Goal: Task Accomplishment & Management: Use online tool/utility

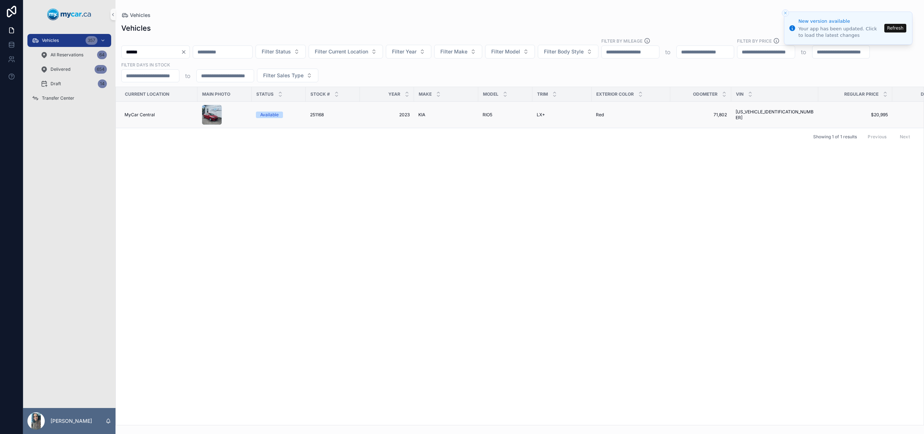
click at [343, 109] on td "251168 251168" at bounding box center [333, 115] width 54 height 26
click at [321, 114] on span "251168" at bounding box center [317, 115] width 14 height 6
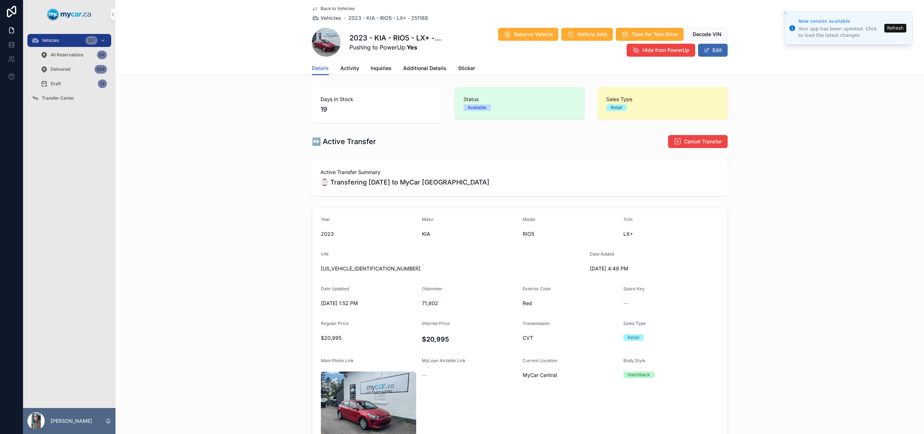
click at [218, 44] on div "Back to Vehicles Vehicles 2023 - KIA - RIO5 - LX+ - 251168 2023 - KIA - RIO5 - …" at bounding box center [519, 37] width 808 height 75
click at [67, 97] on span "Transfer Center" at bounding box center [58, 98] width 32 height 6
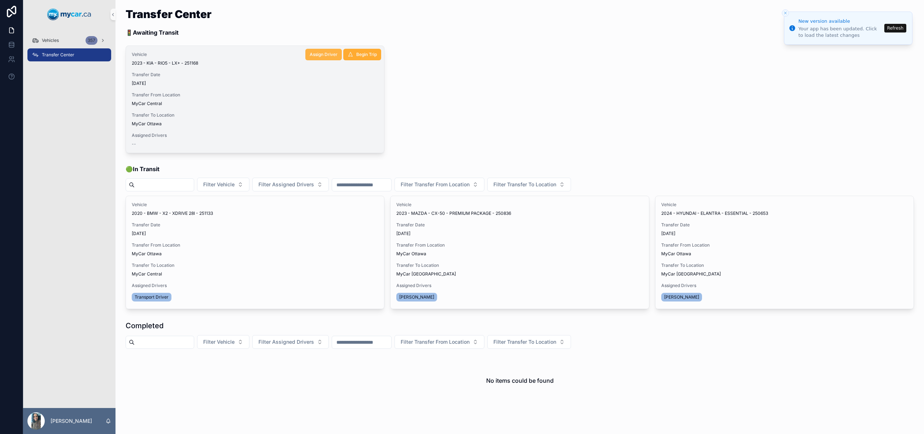
click at [329, 52] on span "Assign Driver" at bounding box center [324, 55] width 28 height 6
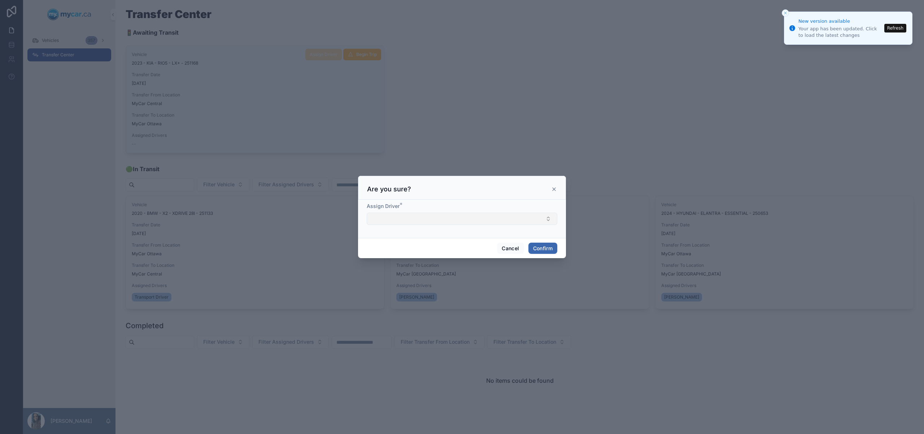
click at [418, 214] on button "Select Button" at bounding box center [462, 218] width 190 height 12
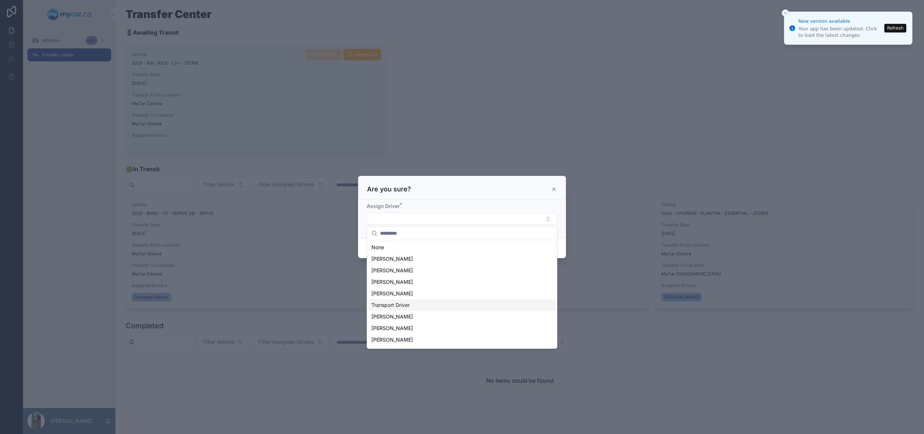
click at [411, 306] on div "Transport Driver" at bounding box center [461, 305] width 187 height 12
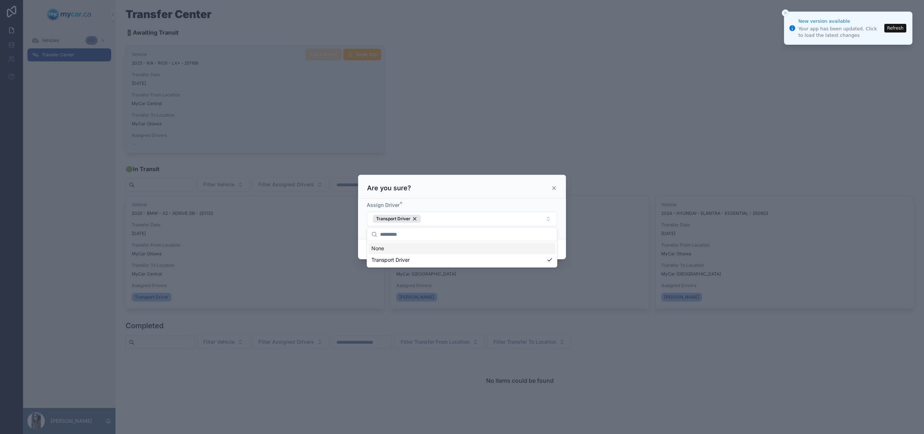
click at [558, 213] on div "Assign Driver * Transport Driver" at bounding box center [462, 218] width 208 height 40
click at [549, 246] on button "Confirm" at bounding box center [542, 250] width 29 height 12
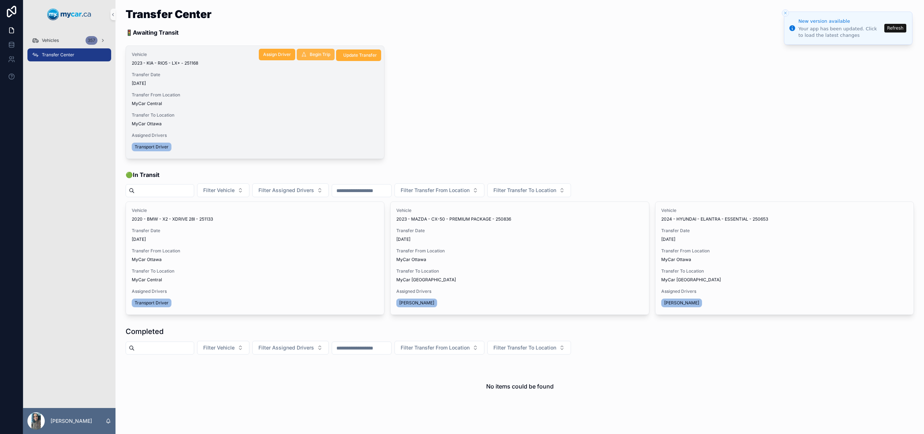
click at [319, 56] on span "Begin Trip" at bounding box center [320, 55] width 21 height 6
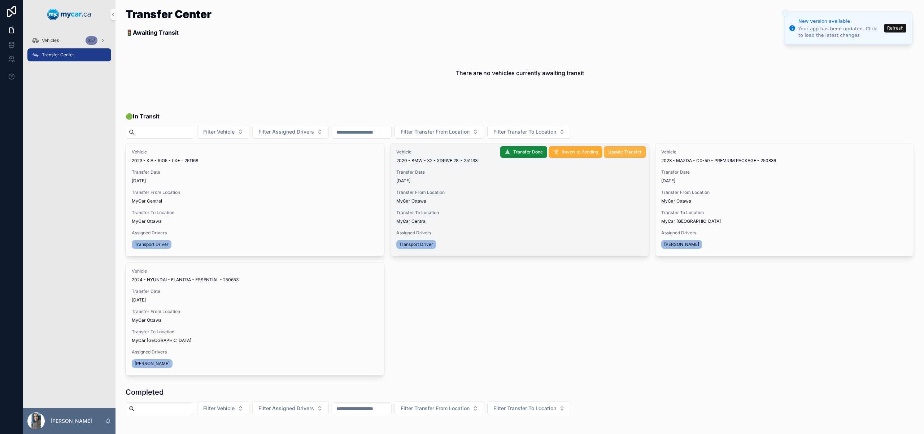
click at [613, 149] on span "Update Transfer" at bounding box center [625, 152] width 34 height 6
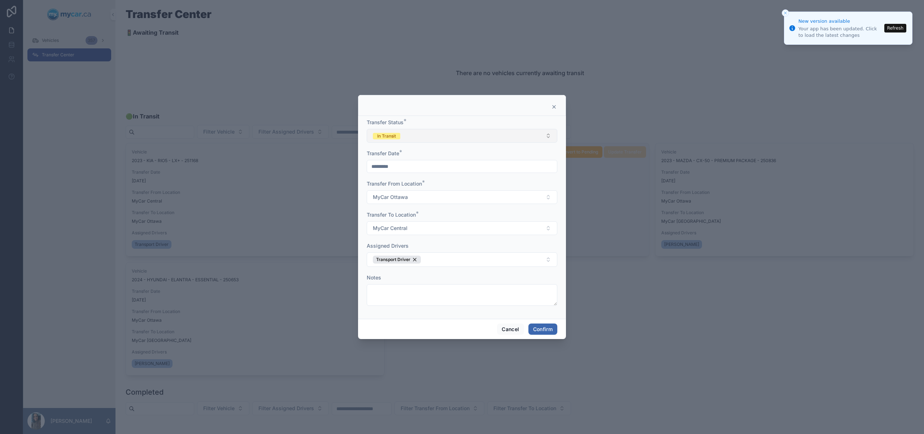
click at [444, 137] on button "In Transit" at bounding box center [462, 136] width 190 height 14
click at [417, 184] on div "Completed" at bounding box center [461, 186] width 187 height 11
click at [539, 326] on button "Confirm" at bounding box center [542, 329] width 29 height 12
click at [556, 328] on button "Confirm" at bounding box center [542, 329] width 29 height 12
click at [483, 133] on button "In Transit" at bounding box center [462, 136] width 190 height 14
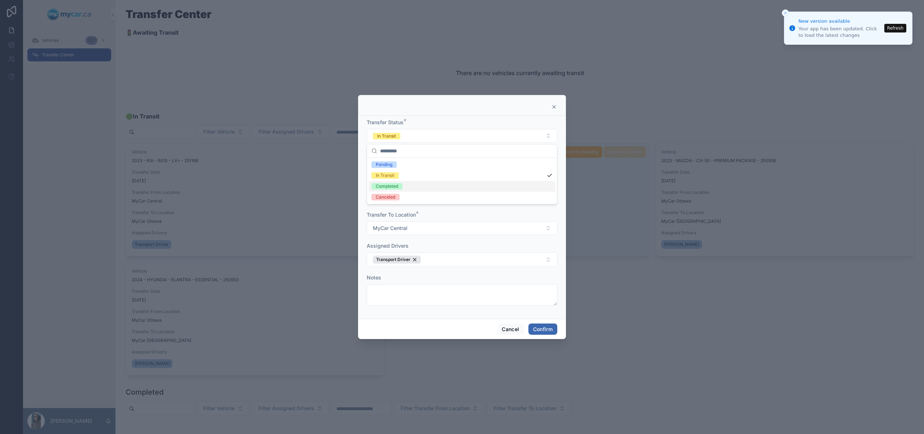
click at [402, 190] on div "Completed" at bounding box center [461, 186] width 187 height 11
click at [544, 332] on button "Confirm" at bounding box center [542, 329] width 29 height 12
click at [554, 108] on icon at bounding box center [554, 107] width 6 height 6
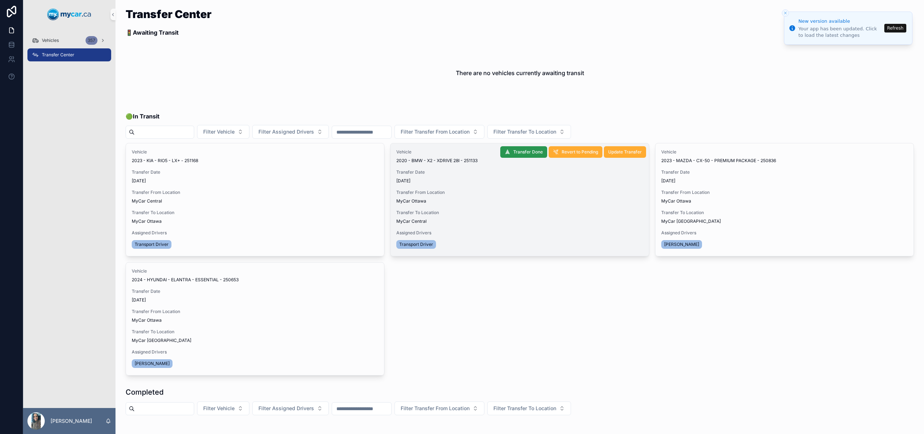
click at [523, 155] on button "Transfer Done" at bounding box center [523, 152] width 47 height 12
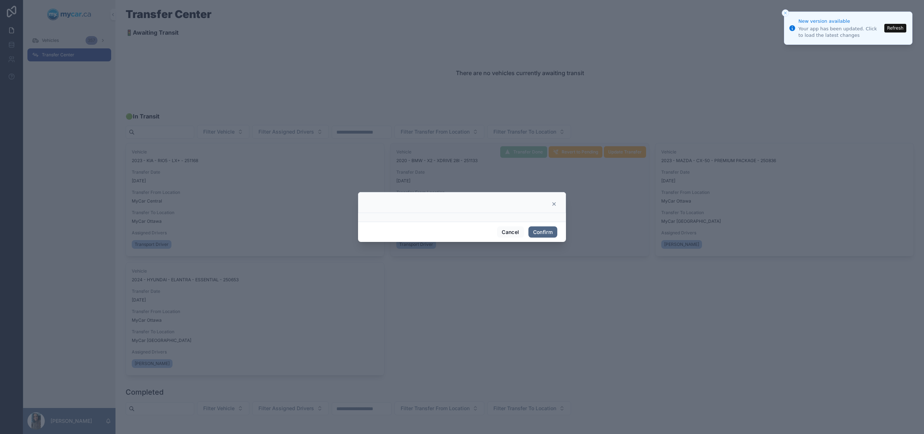
click at [545, 233] on button "Confirm" at bounding box center [542, 232] width 29 height 12
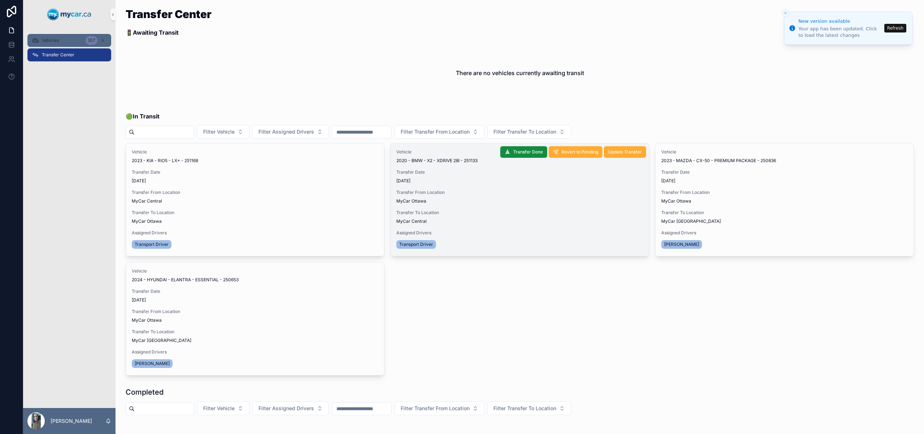
click at [71, 46] on div "Vehicles 357" at bounding box center [69, 41] width 75 height 12
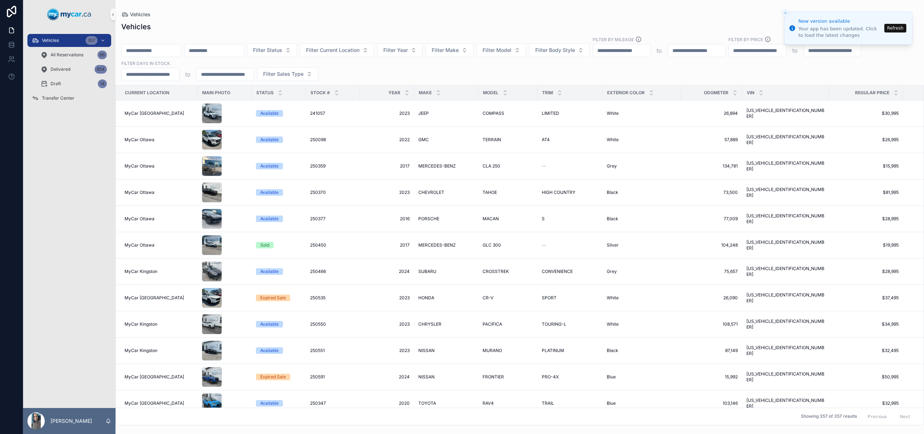
click at [891, 29] on button "Refresh" at bounding box center [895, 28] width 22 height 9
click at [150, 48] on input "scrollable content" at bounding box center [151, 50] width 59 height 10
paste input "*******"
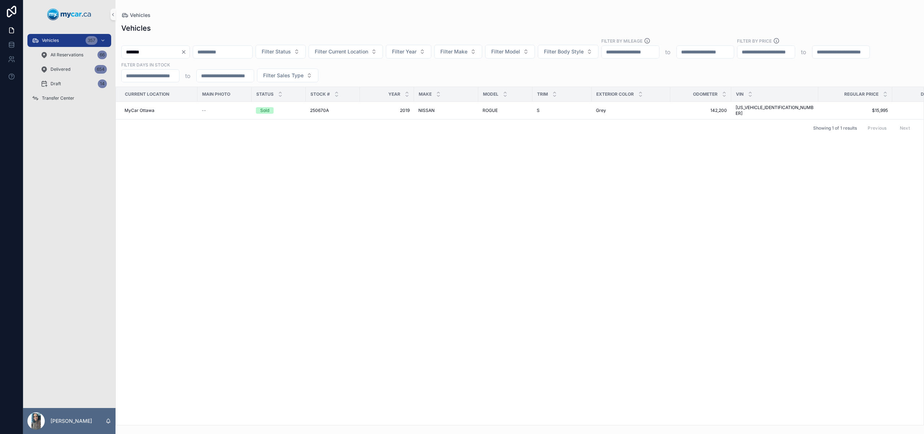
type input "*******"
